Goal: Information Seeking & Learning: Understand process/instructions

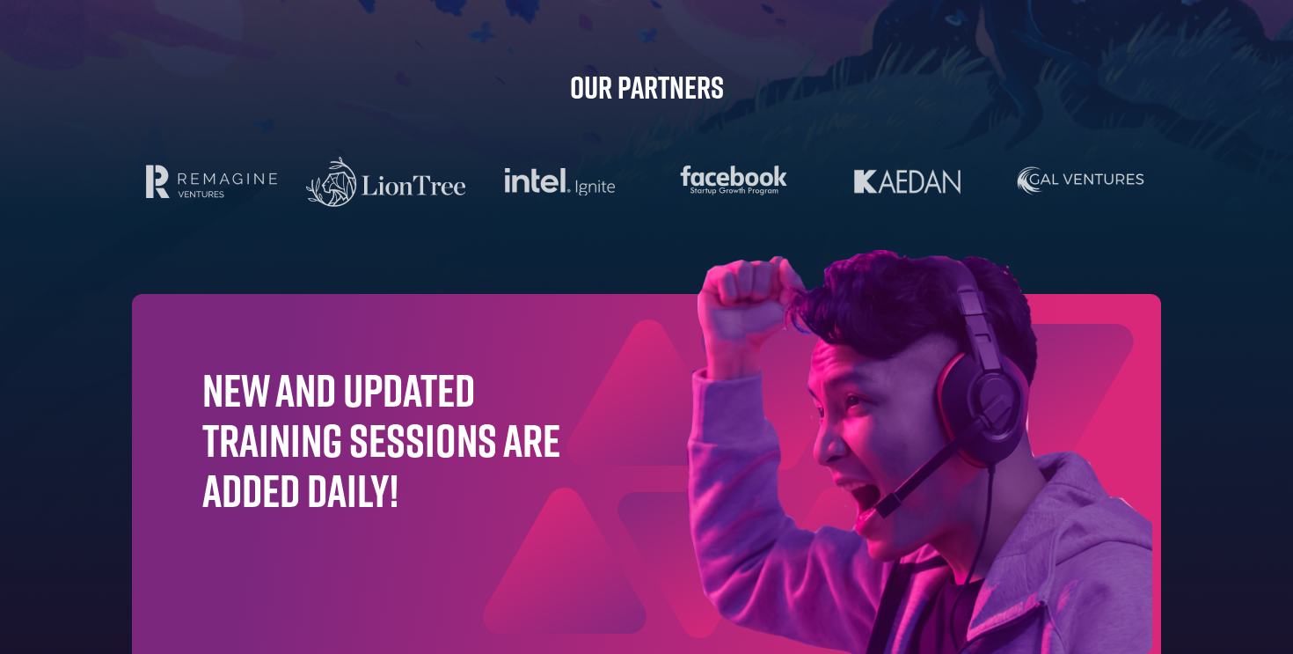
scroll to position [5651, 0]
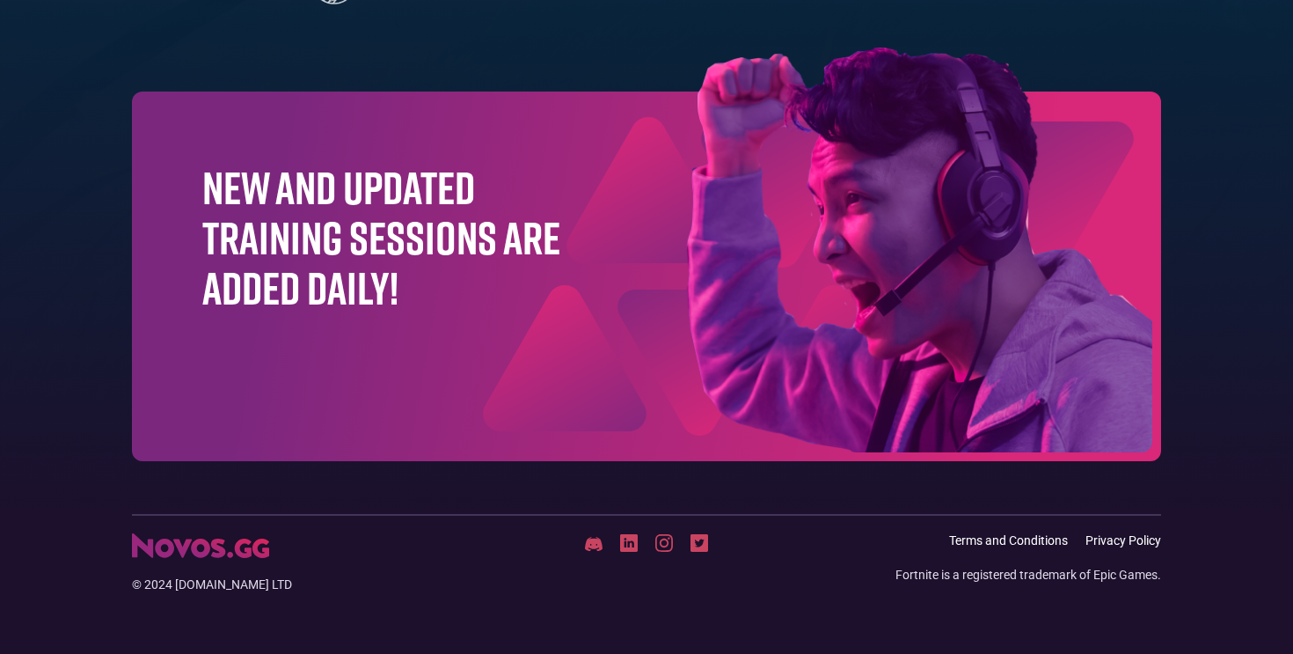
click at [595, 545] on img at bounding box center [594, 544] width 18 height 16
click at [1114, 542] on link "Privacy Policy" at bounding box center [1124, 540] width 76 height 15
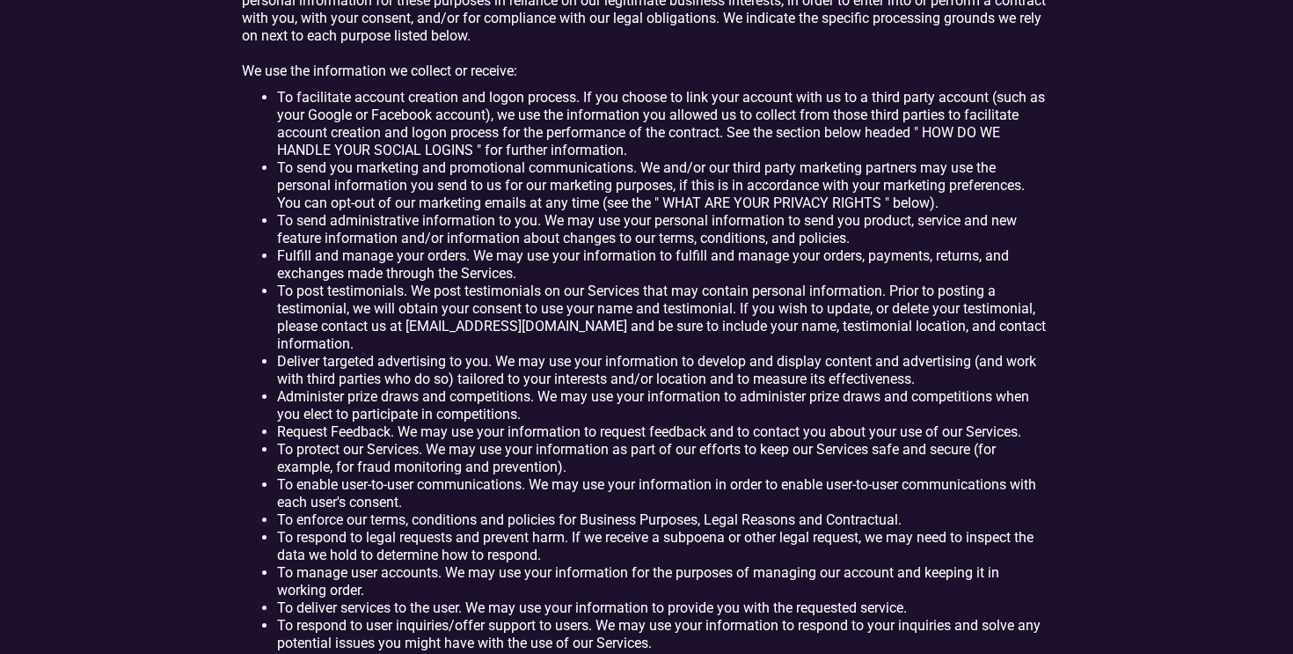
scroll to position [3990, 0]
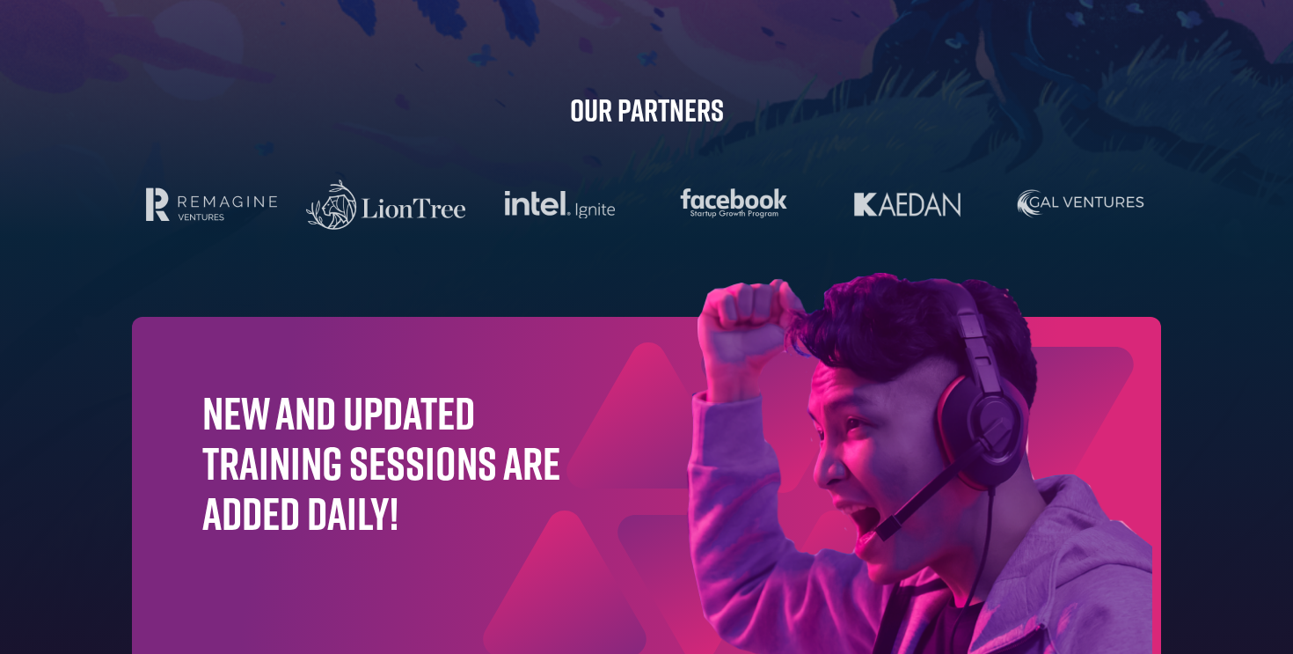
scroll to position [5651, 0]
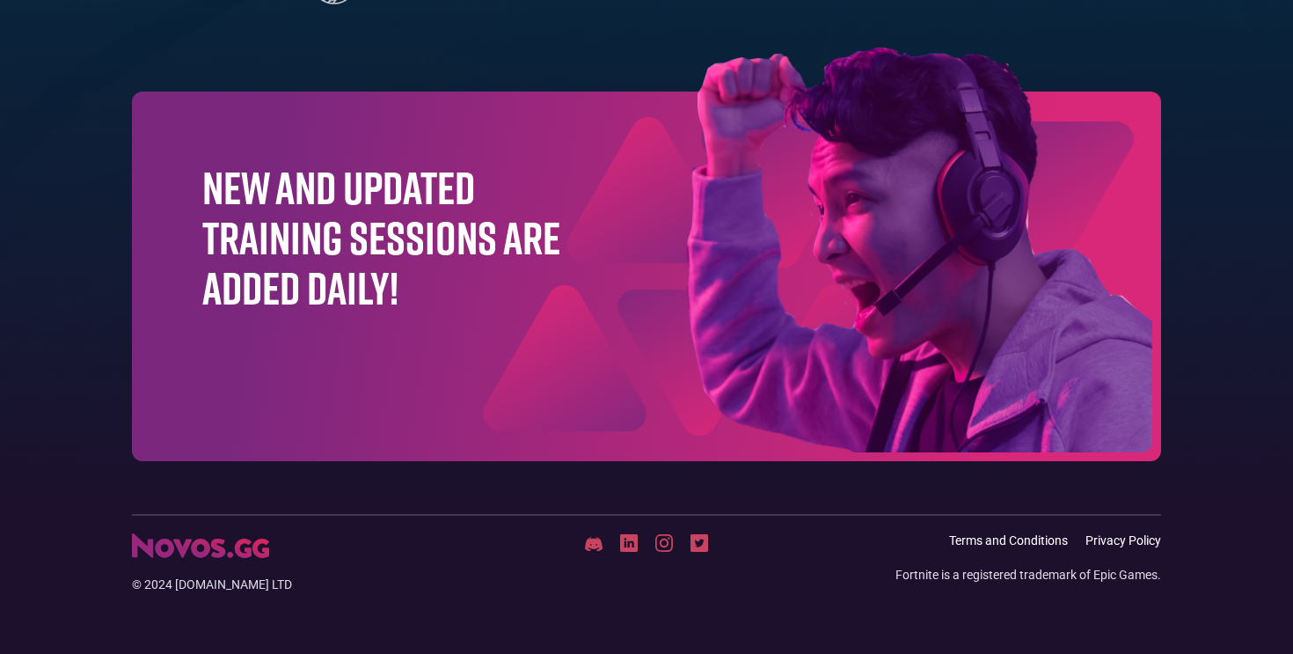
click at [1124, 536] on link "Privacy Policy" at bounding box center [1124, 540] width 76 height 15
